Goal: Navigation & Orientation: Find specific page/section

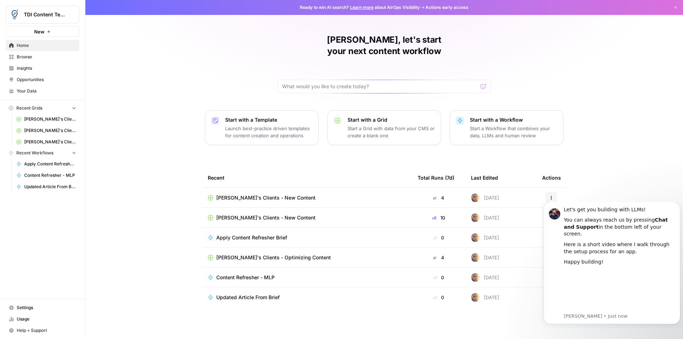
click at [524, 319] on div "Recent Total Runs (7d) Last Edited Actions [PERSON_NAME]'s Clients - New Conten…" at bounding box center [384, 248] width 364 height 160
click at [636, 187] on div "[PERSON_NAME], let's start your next content workflow Start with a Template Lau…" at bounding box center [383, 169] width 597 height 339
click at [677, 205] on icon "Dismiss notification" at bounding box center [678, 204] width 4 height 4
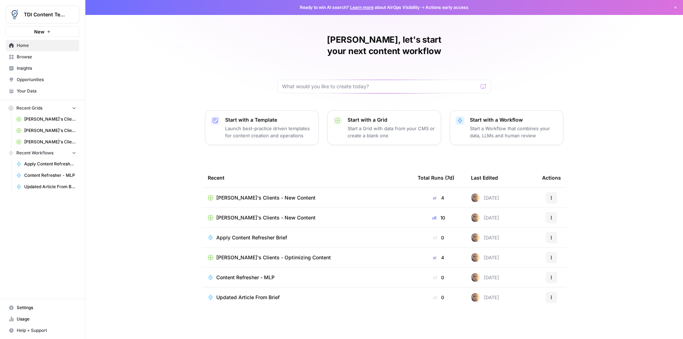
click at [235, 234] on span "Apply Content Refresher Brief" at bounding box center [251, 237] width 71 height 7
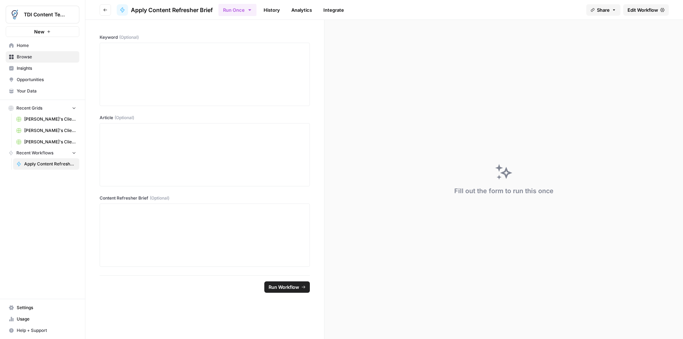
click at [48, 165] on span "Apply Content Refresher Brief" at bounding box center [50, 164] width 52 height 6
click at [105, 9] on icon "button" at bounding box center [105, 10] width 4 height 4
click at [23, 45] on span "Home" at bounding box center [46, 45] width 59 height 6
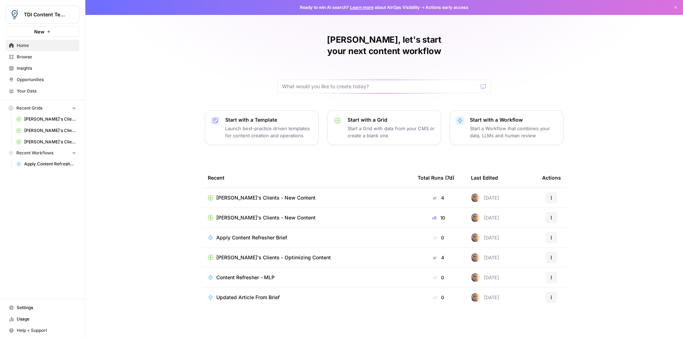
click at [23, 58] on span "Browse" at bounding box center [46, 57] width 59 height 6
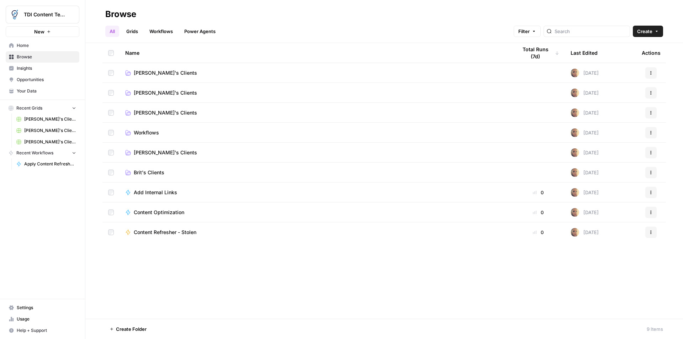
click at [147, 76] on span "[PERSON_NAME]'s Clients" at bounding box center [165, 72] width 63 height 7
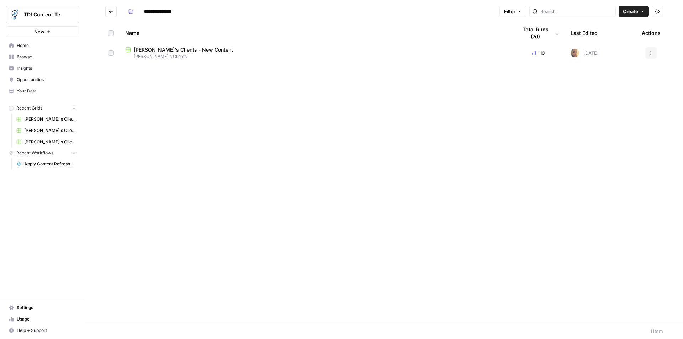
click at [157, 49] on span "[PERSON_NAME]'s Clients - New Content" at bounding box center [183, 49] width 99 height 7
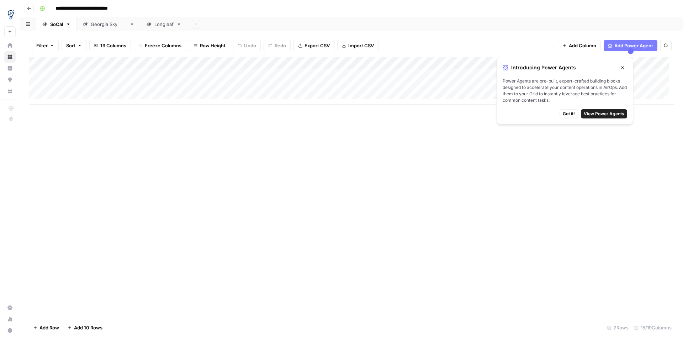
click at [623, 68] on icon "button" at bounding box center [622, 67] width 4 height 4
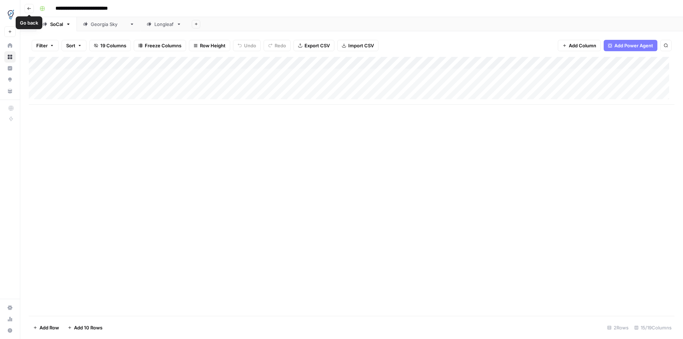
click at [28, 7] on icon "button" at bounding box center [29, 8] width 4 height 4
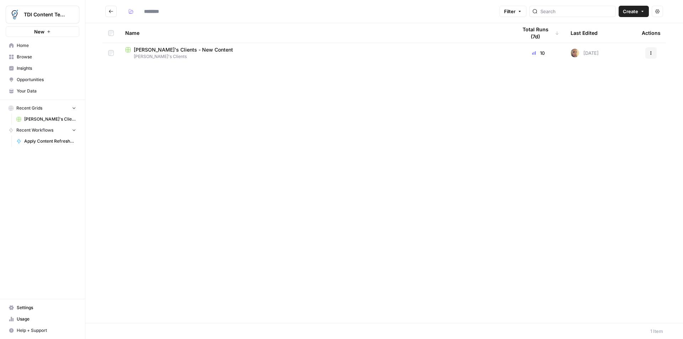
type input "**********"
click at [21, 45] on span "Home" at bounding box center [46, 45] width 59 height 6
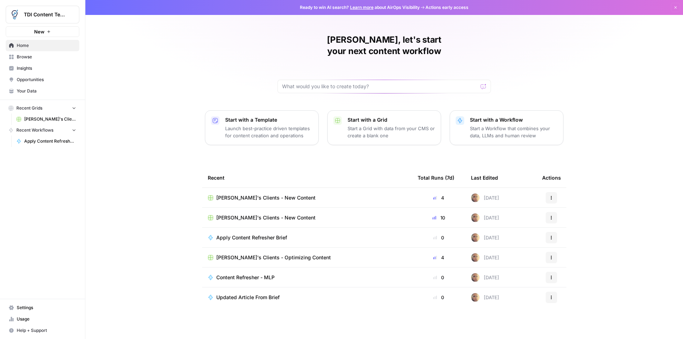
click at [28, 57] on span "Browse" at bounding box center [46, 57] width 59 height 6
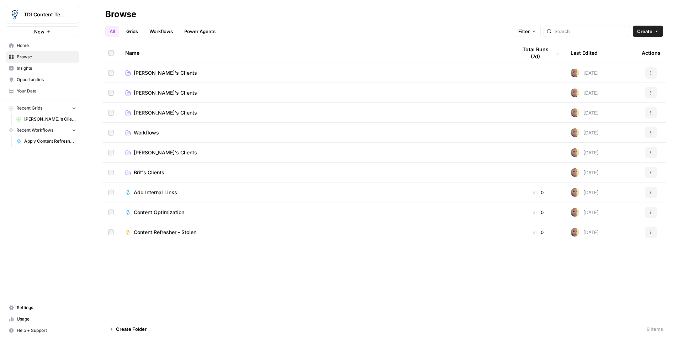
click at [150, 155] on span "[PERSON_NAME]'s Clients" at bounding box center [165, 152] width 63 height 7
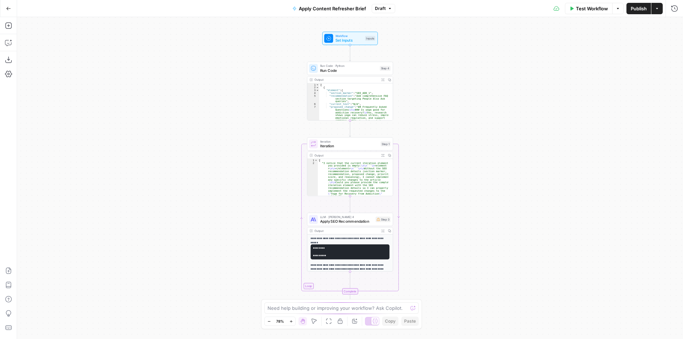
click at [436, 149] on div "Workflow Set Inputs Inputs Run Code · Python Run Code Step 4 Output Expand Outp…" at bounding box center [350, 178] width 666 height 322
type textarea "**********"
click at [330, 94] on div "[ { "element" : { "section_marker" : "SEO_ADD_1" , "recommendation" : "Add comp…" at bounding box center [353, 129] width 69 height 92
